Goal: Task Accomplishment & Management: Use online tool/utility

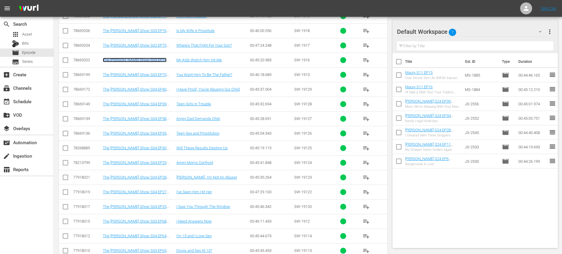
scroll to position [373, 0]
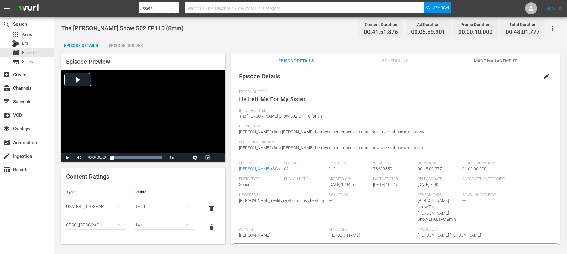
click at [130, 47] on div "Episode Builder" at bounding box center [125, 45] width 45 height 14
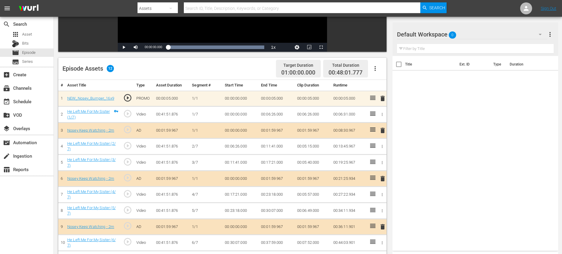
scroll to position [156, 0]
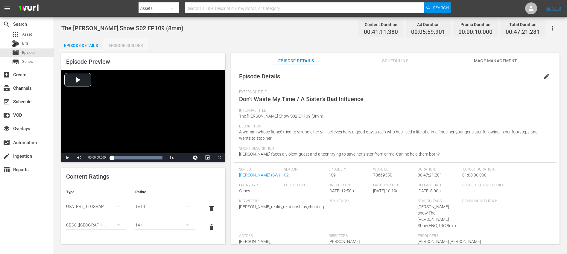
click at [125, 47] on div "Episode Builder" at bounding box center [125, 45] width 45 height 14
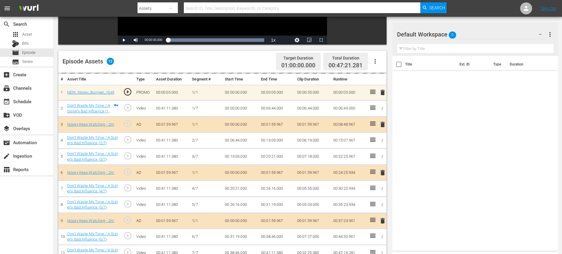
scroll to position [156, 0]
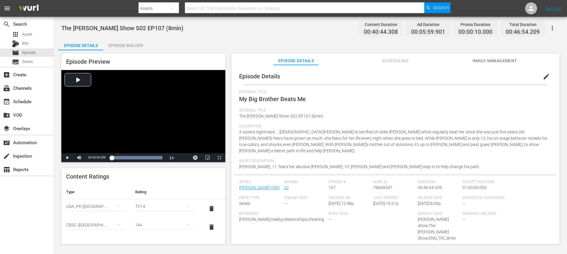
click at [123, 44] on div "Episode Builder" at bounding box center [125, 45] width 45 height 14
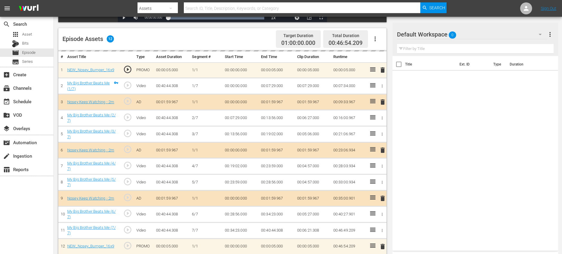
scroll to position [156, 0]
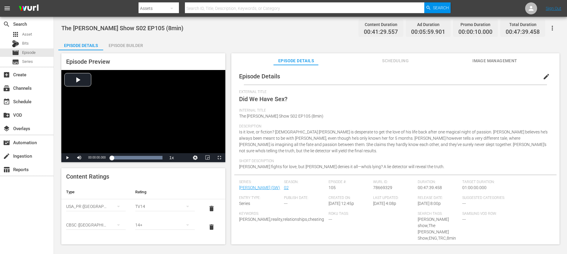
click at [129, 48] on div "Episode Builder" at bounding box center [125, 45] width 45 height 14
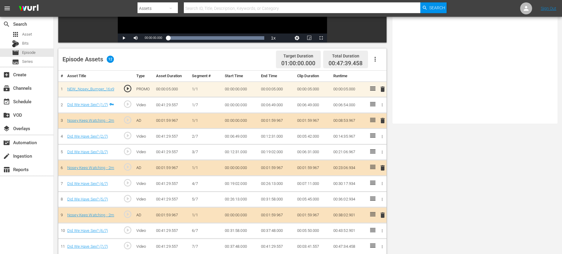
scroll to position [156, 0]
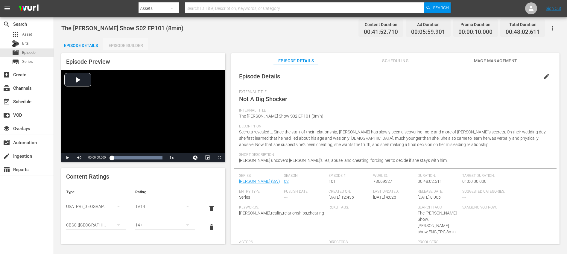
click at [121, 49] on div "Episode Builder" at bounding box center [125, 45] width 45 height 14
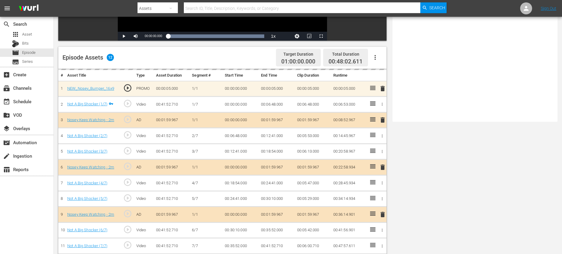
scroll to position [156, 0]
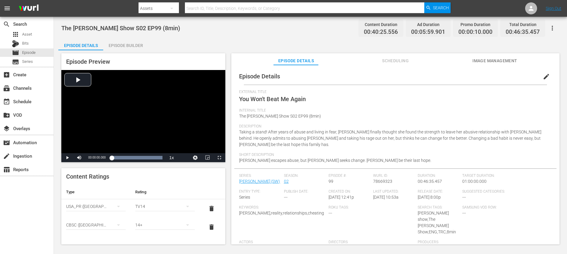
click at [117, 51] on div "Episode Preview Video Player is loading. Play Video Play Mute Current Time 00:0…" at bounding box center [310, 149] width 504 height 199
click at [123, 47] on div "Episode Builder" at bounding box center [125, 45] width 45 height 14
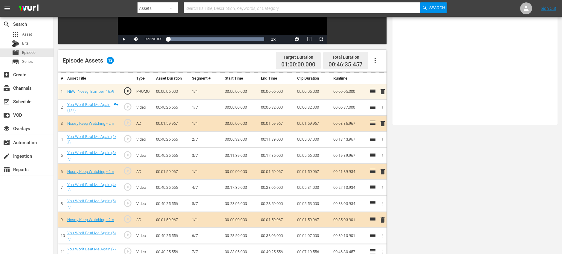
scroll to position [156, 0]
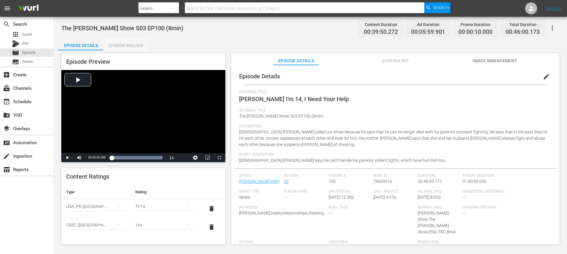
click at [132, 45] on div "Episode Builder" at bounding box center [125, 45] width 45 height 14
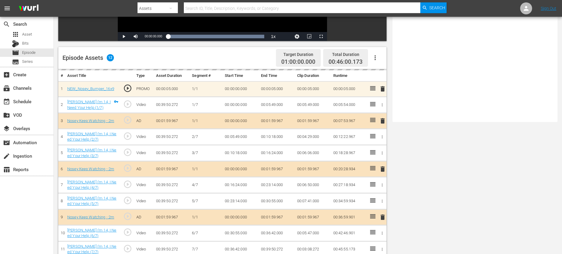
scroll to position [156, 0]
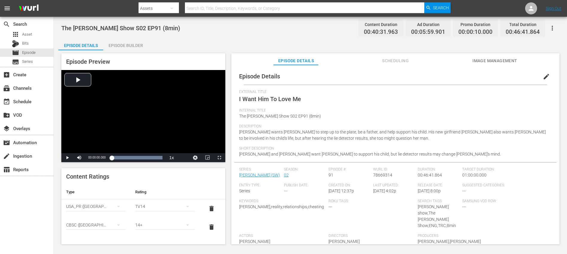
click at [123, 45] on div "Episode Builder" at bounding box center [125, 45] width 45 height 14
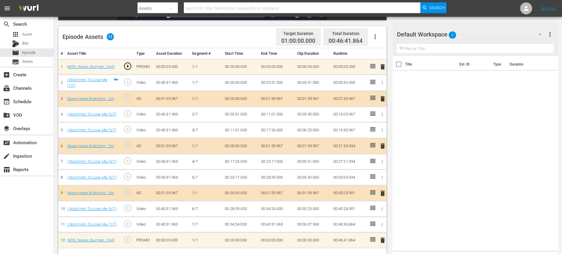
scroll to position [156, 0]
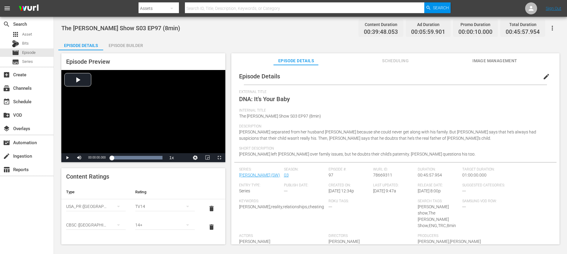
click at [138, 47] on div "Episode Builder" at bounding box center [125, 45] width 45 height 14
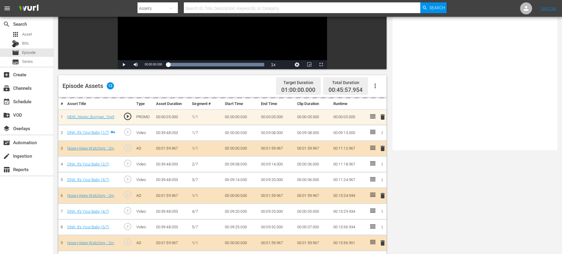
scroll to position [156, 0]
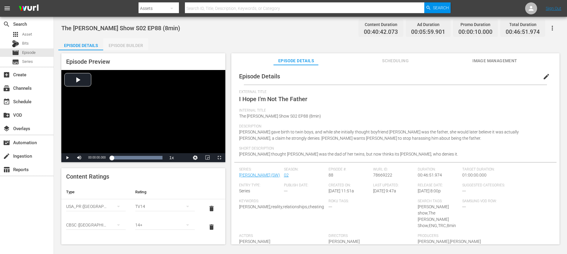
click at [133, 45] on div "Episode Builder" at bounding box center [125, 45] width 45 height 14
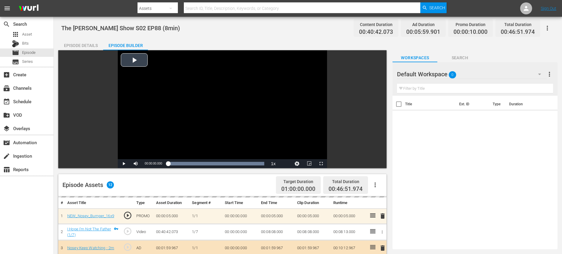
scroll to position [156, 0]
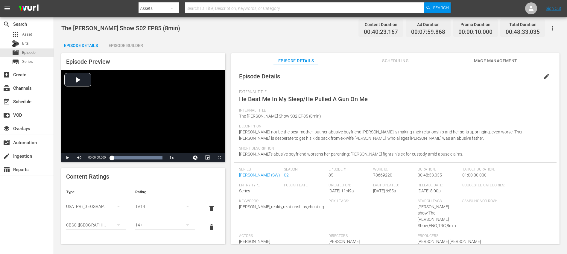
click at [118, 40] on div "Episode Builder" at bounding box center [125, 45] width 45 height 14
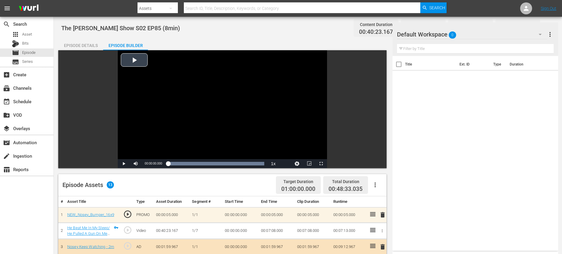
scroll to position [165, 0]
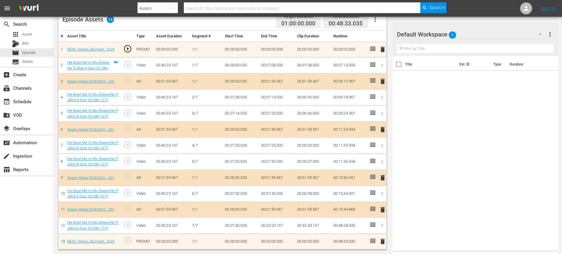
click at [384, 210] on span "delete" at bounding box center [382, 209] width 7 height 7
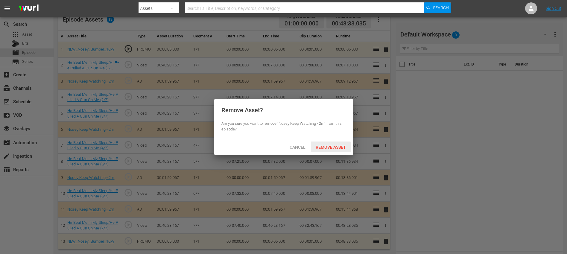
click at [331, 149] on span "Remove Asset" at bounding box center [331, 147] width 40 height 5
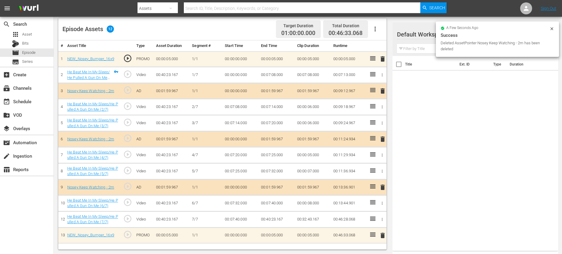
scroll to position [156, 0]
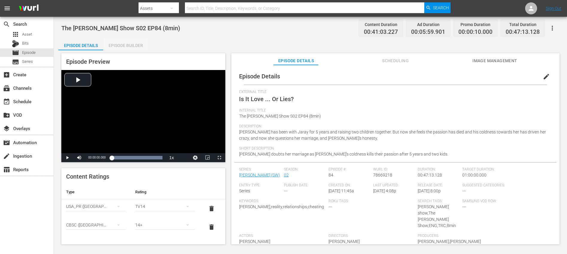
click at [117, 43] on div "Episode Builder" at bounding box center [125, 45] width 45 height 14
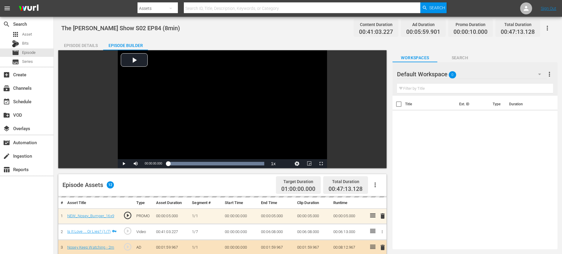
scroll to position [156, 0]
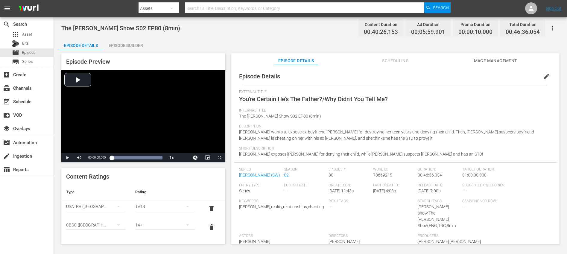
click at [131, 43] on div "Episode Builder" at bounding box center [125, 45] width 45 height 14
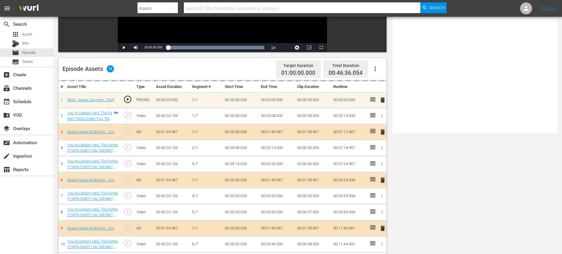
scroll to position [156, 0]
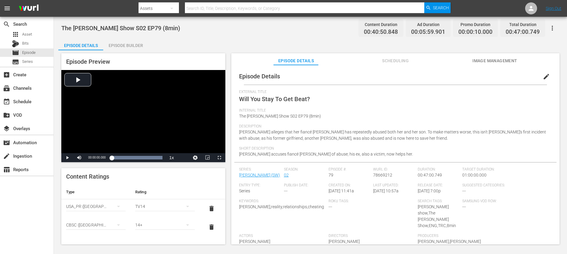
click at [130, 51] on div "Episode Preview Video Player is loading. Play Video Play Mute Current Time 00:0…" at bounding box center [310, 149] width 504 height 199
click at [132, 47] on div "Episode Builder" at bounding box center [125, 45] width 45 height 14
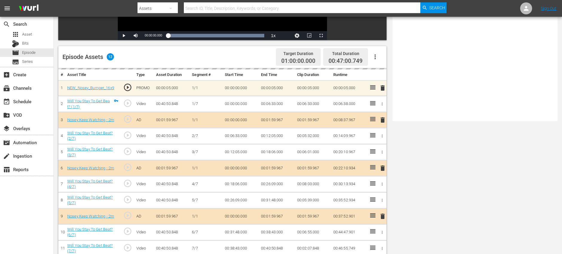
scroll to position [156, 0]
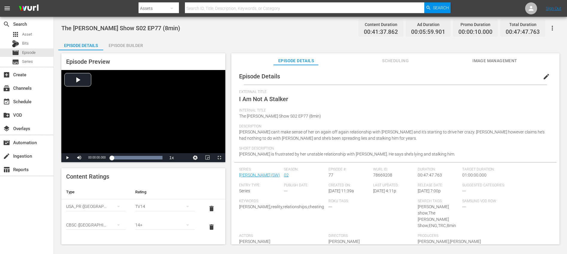
click at [129, 41] on div "Episode Builder" at bounding box center [125, 45] width 45 height 14
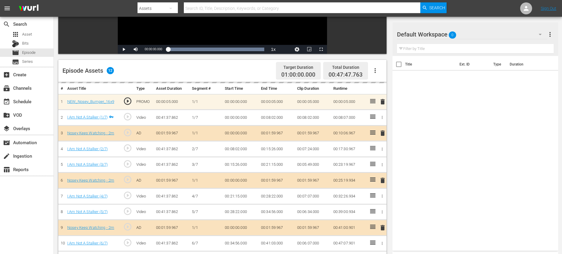
scroll to position [156, 0]
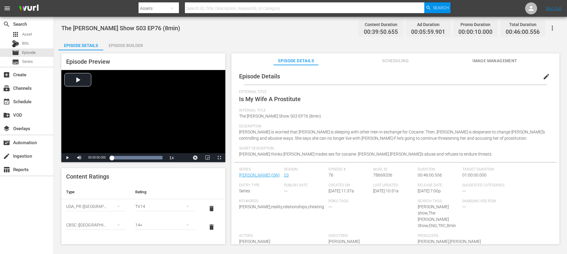
click at [125, 49] on div "Episode Builder" at bounding box center [125, 45] width 45 height 14
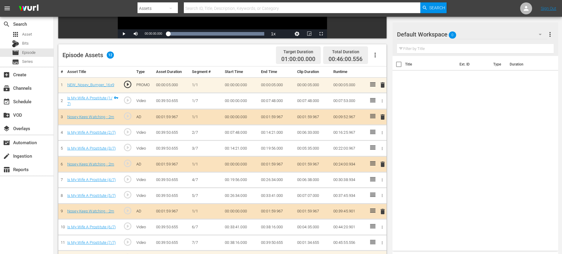
scroll to position [156, 0]
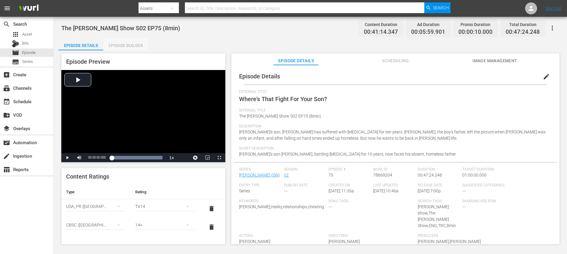
click at [133, 47] on div "Episode Builder" at bounding box center [125, 45] width 45 height 14
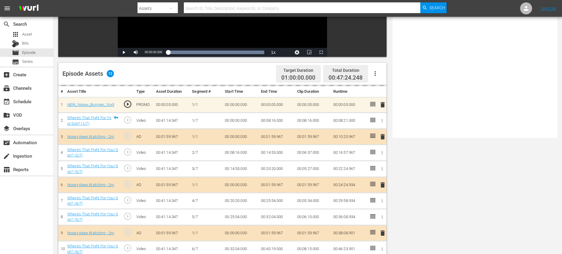
scroll to position [156, 0]
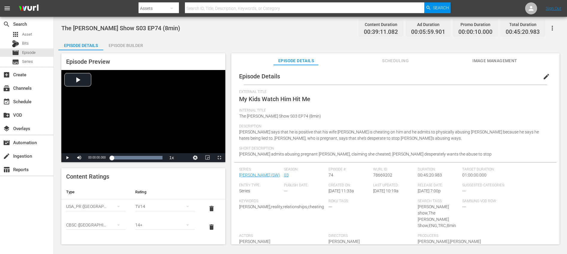
click at [124, 48] on div "Episode Builder" at bounding box center [125, 45] width 45 height 14
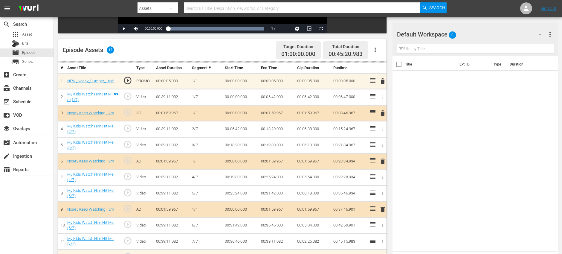
scroll to position [156, 0]
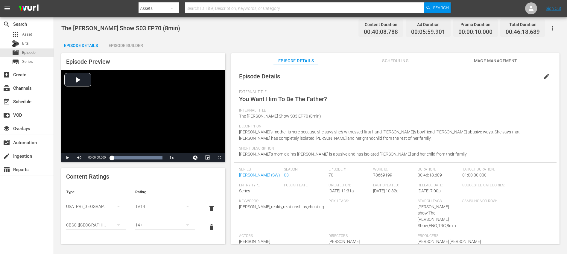
click at [118, 44] on div "Episode Builder" at bounding box center [125, 45] width 45 height 14
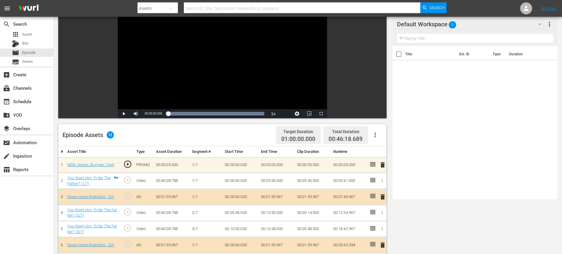
scroll to position [156, 0]
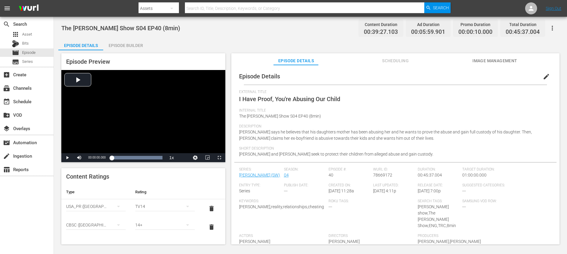
click at [121, 50] on div "Episode Preview Video Player is loading. Play Video Play Mute Current Time 00:0…" at bounding box center [310, 149] width 504 height 199
click at [121, 45] on div "Episode Builder" at bounding box center [125, 45] width 45 height 14
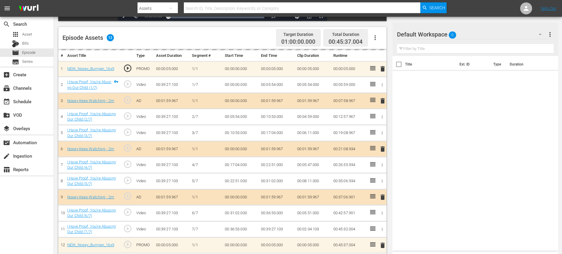
scroll to position [156, 0]
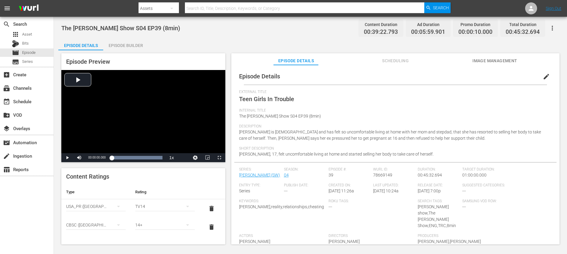
click at [125, 45] on div "Episode Builder" at bounding box center [125, 45] width 45 height 14
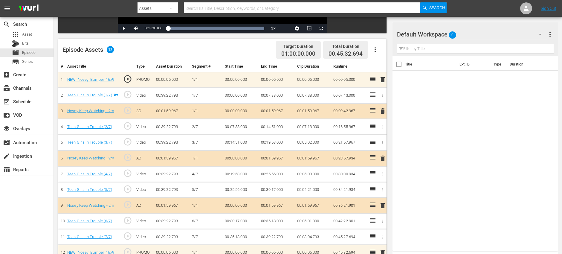
scroll to position [156, 0]
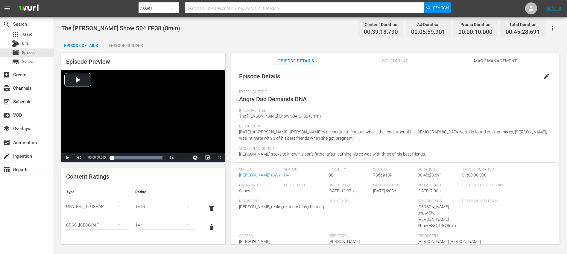
click at [122, 47] on div "Episode Builder" at bounding box center [125, 45] width 45 height 14
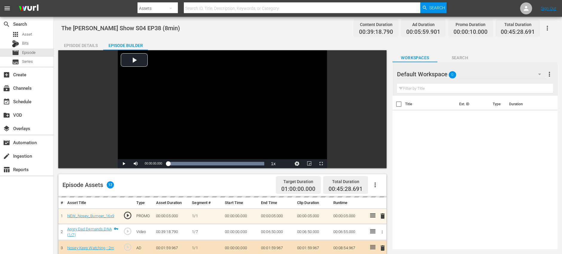
scroll to position [156, 0]
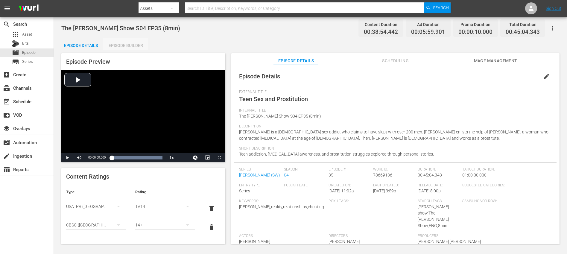
drag, startPoint x: 127, startPoint y: 44, endPoint x: 176, endPoint y: 60, distance: 51.8
click at [127, 44] on div "Episode Builder" at bounding box center [125, 45] width 45 height 14
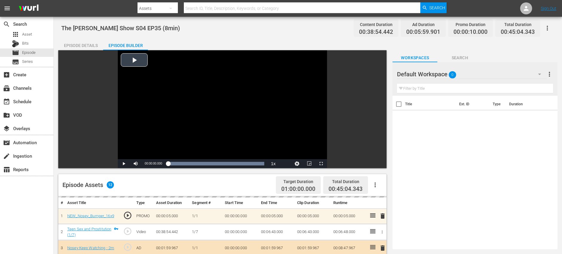
scroll to position [156, 0]
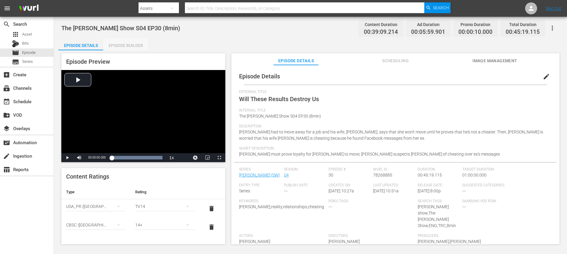
click at [127, 44] on div "Episode Builder" at bounding box center [125, 45] width 45 height 14
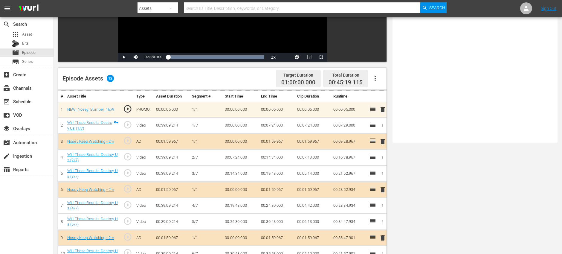
scroll to position [156, 0]
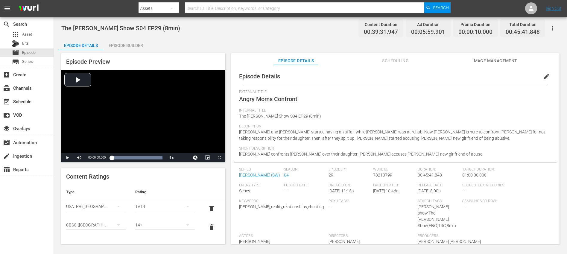
click at [126, 46] on div "Episode Builder" at bounding box center [125, 45] width 45 height 14
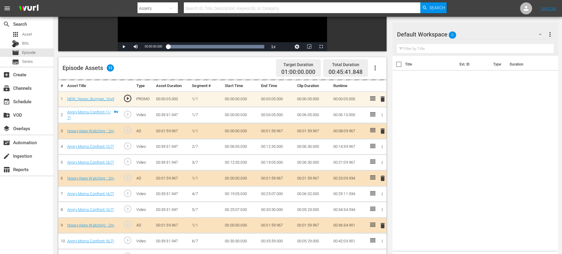
scroll to position [156, 0]
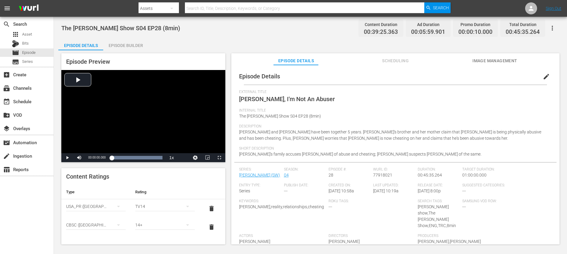
click at [131, 47] on div "Episode Builder" at bounding box center [125, 45] width 45 height 14
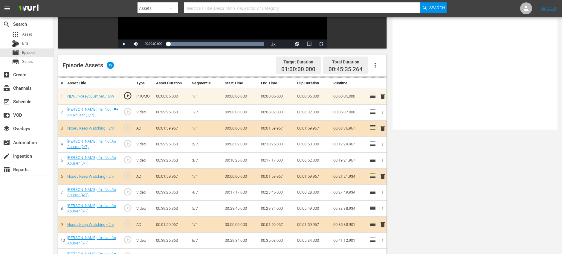
scroll to position [156, 0]
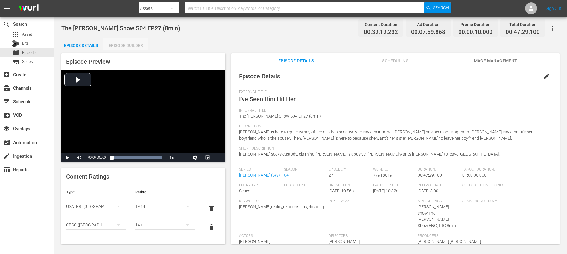
click at [133, 43] on div "Episode Builder" at bounding box center [125, 45] width 45 height 14
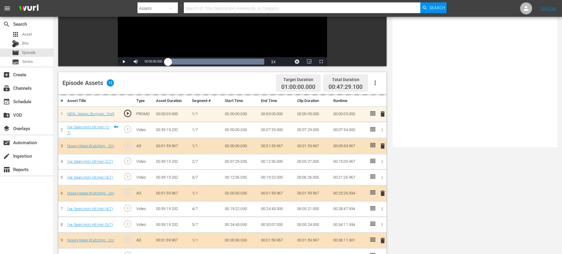
scroll to position [163, 0]
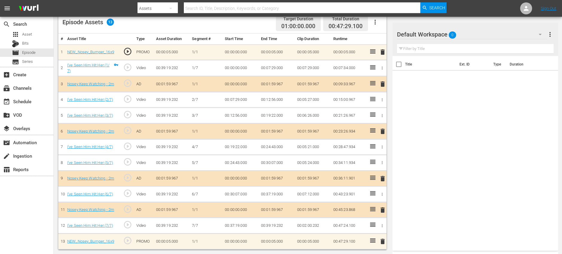
click at [384, 212] on span "delete" at bounding box center [382, 209] width 7 height 7
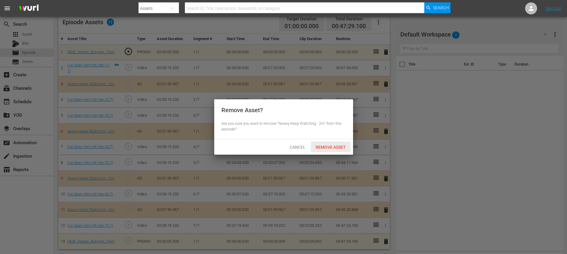
click at [334, 149] on span "Remove Asset" at bounding box center [331, 147] width 40 height 5
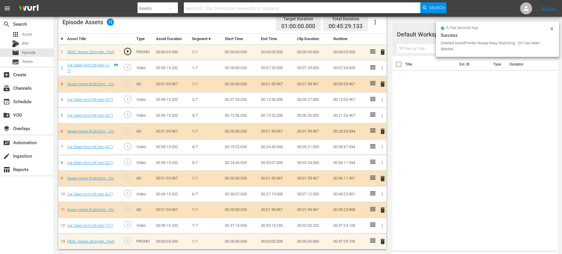
scroll to position [156, 0]
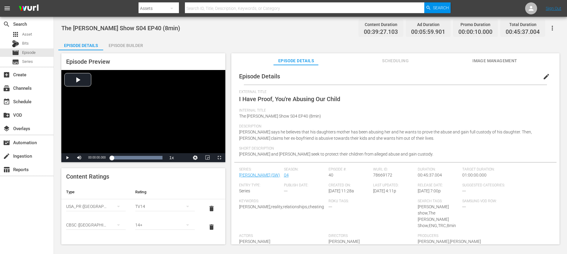
click at [132, 46] on div "Episode Builder" at bounding box center [125, 45] width 45 height 14
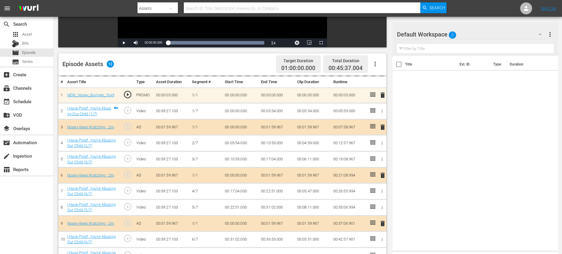
scroll to position [156, 0]
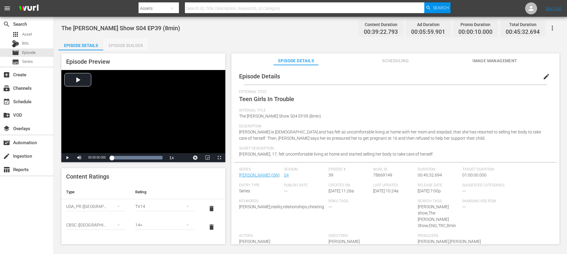
click at [127, 45] on div "Episode Builder" at bounding box center [125, 45] width 45 height 14
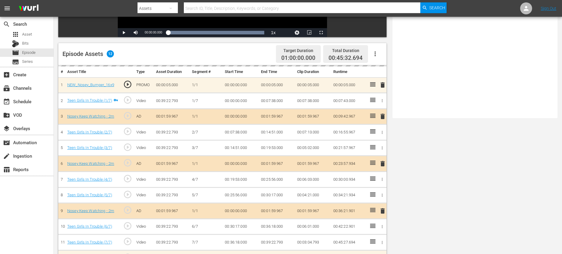
scroll to position [156, 0]
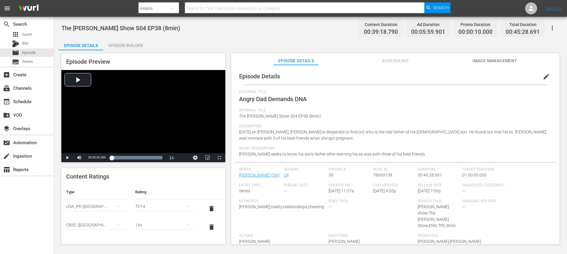
click at [129, 45] on div "Episode Builder" at bounding box center [125, 45] width 45 height 14
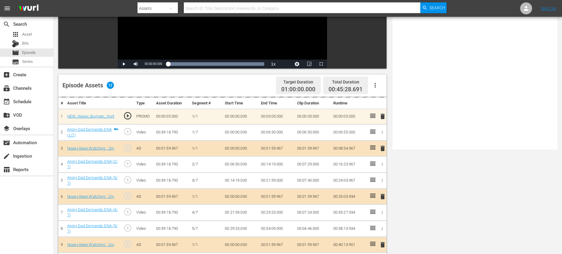
scroll to position [156, 0]
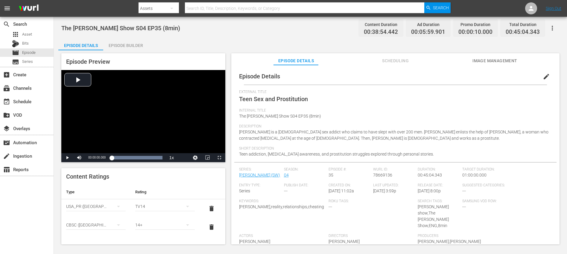
click at [129, 47] on div "Episode Builder" at bounding box center [125, 45] width 45 height 14
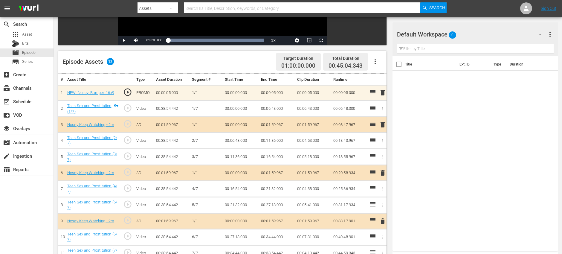
scroll to position [156, 0]
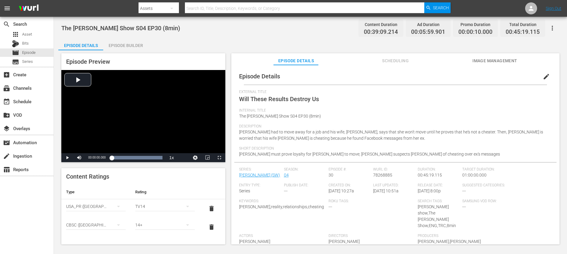
click at [132, 47] on div "Episode Builder" at bounding box center [125, 45] width 45 height 14
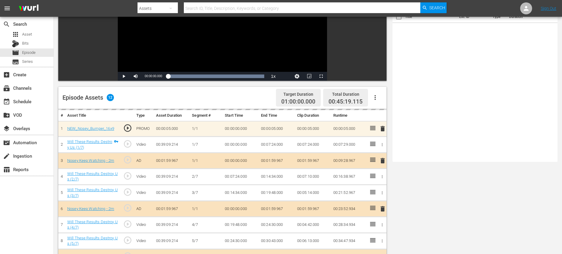
scroll to position [156, 0]
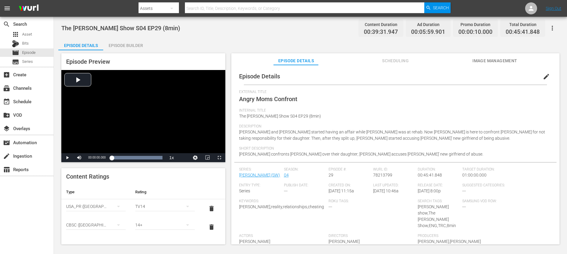
click at [139, 48] on div "Episode Builder" at bounding box center [125, 45] width 45 height 14
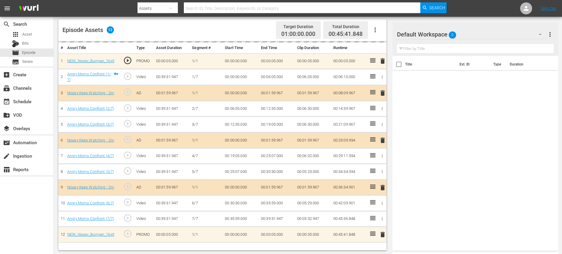
scroll to position [156, 0]
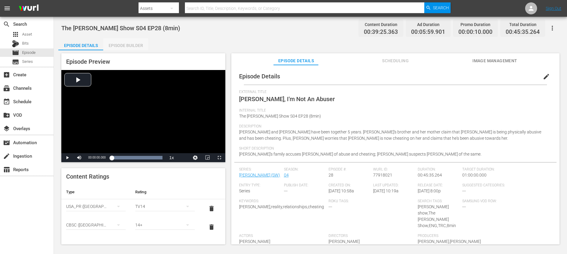
click at [130, 47] on div "Episode Builder" at bounding box center [125, 45] width 45 height 14
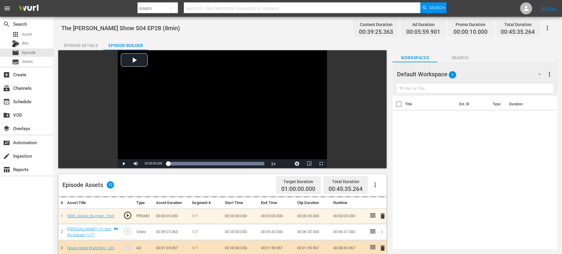
scroll to position [156, 0]
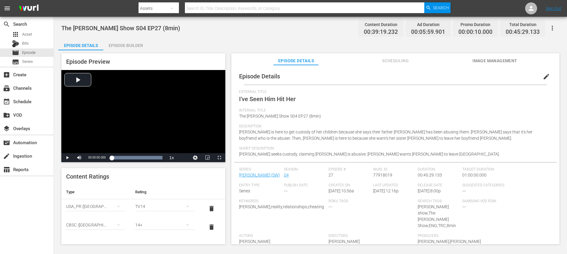
click at [131, 44] on div "Episode Builder" at bounding box center [125, 45] width 45 height 14
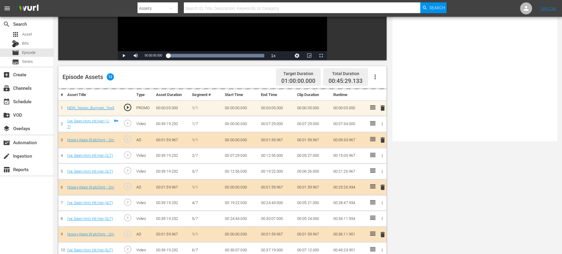
scroll to position [156, 0]
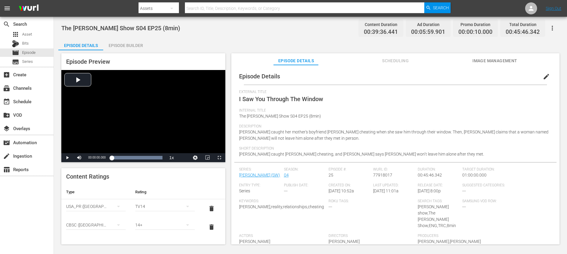
click at [131, 45] on div "Episode Builder" at bounding box center [125, 45] width 45 height 14
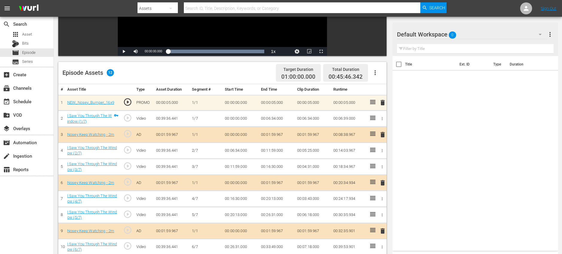
scroll to position [156, 0]
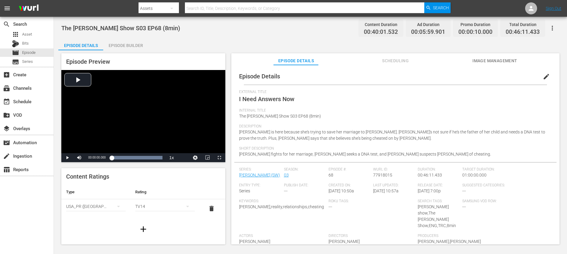
click at [130, 45] on div "Episode Builder" at bounding box center [125, 45] width 45 height 14
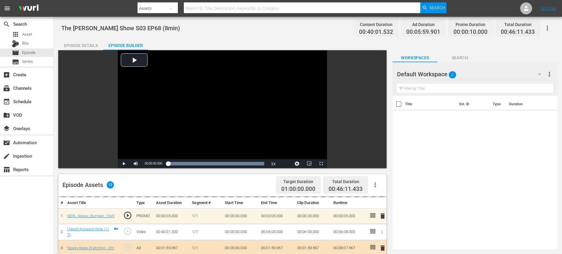
scroll to position [156, 0]
